Goal: Transaction & Acquisition: Purchase product/service

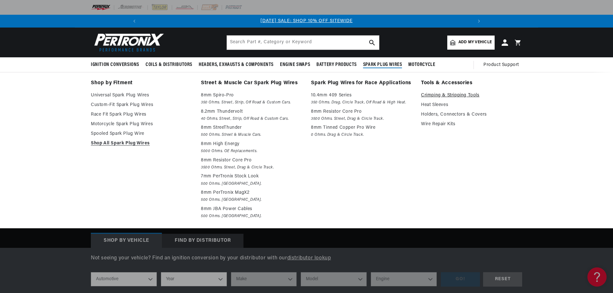
click at [472, 99] on link "Crimping & Stripping Tools" at bounding box center [471, 96] width 101 height 8
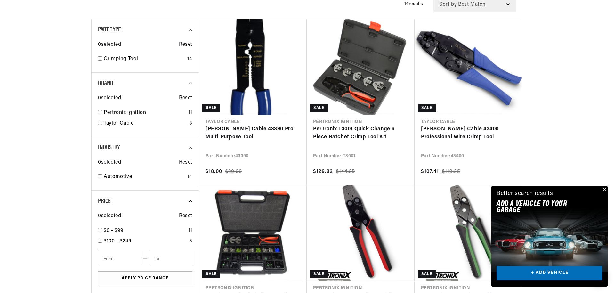
click at [602, 162] on div "Close dialog FIND THE RIGHT PARTS Take our quick quiz using the button below, a…" at bounding box center [307, 146] width 614 height 293
click at [604, 186] on button "Close" at bounding box center [603, 190] width 8 height 8
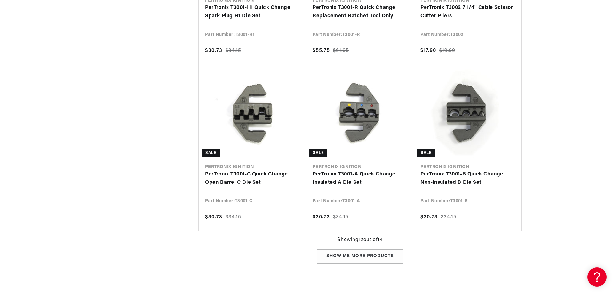
scroll to position [659, 0]
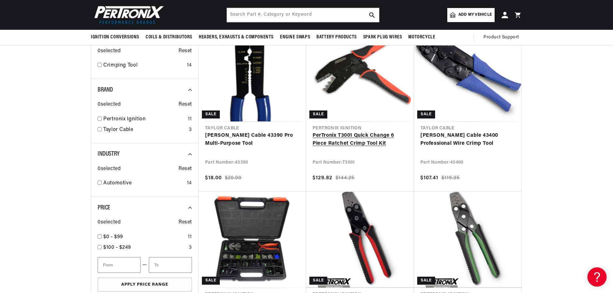
click at [351, 148] on link "PerTronix T3001 Quick Change 6 Piece Ratchet Crimp Tool Kit" at bounding box center [360, 140] width 95 height 16
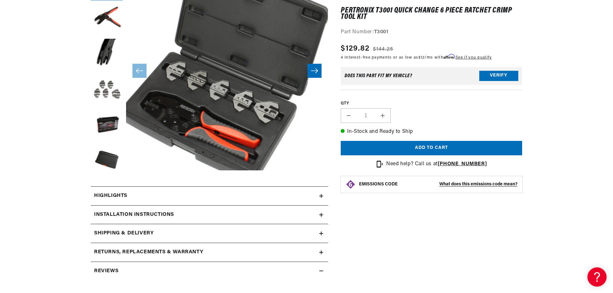
scroll to position [0, 428]
